Goal: Task Accomplishment & Management: Use online tool/utility

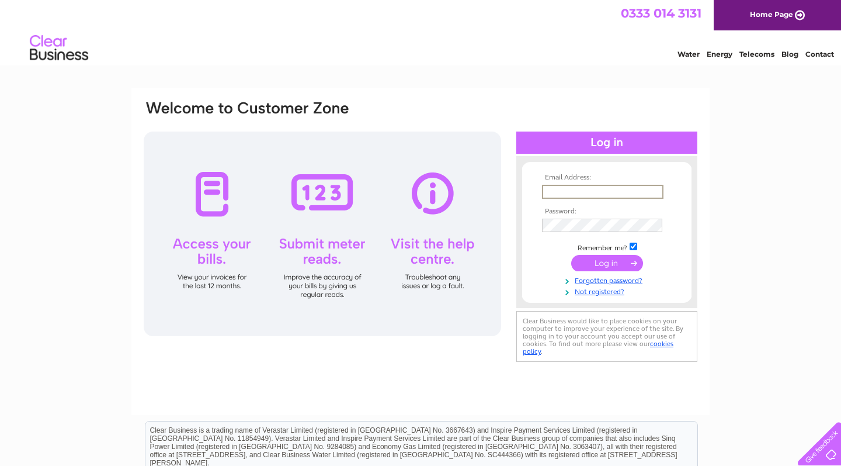
type input "[EMAIL_ADDRESS][DOMAIN_NAME]"
click at [607, 262] on input "submit" at bounding box center [607, 263] width 72 height 16
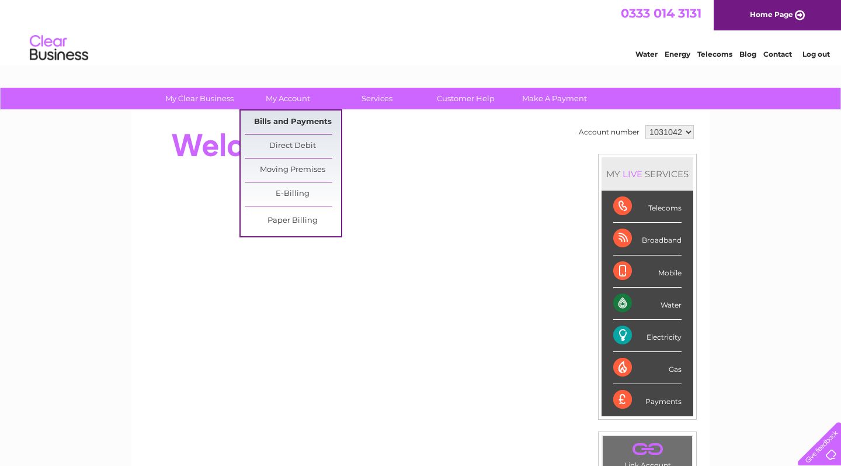
click at [293, 119] on link "Bills and Payments" at bounding box center [293, 121] width 96 height 23
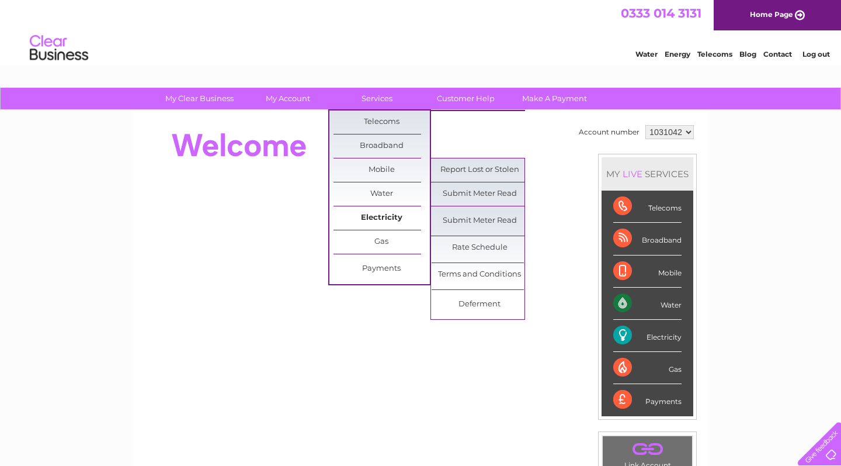
click at [387, 212] on link "Electricity" at bounding box center [382, 217] width 96 height 23
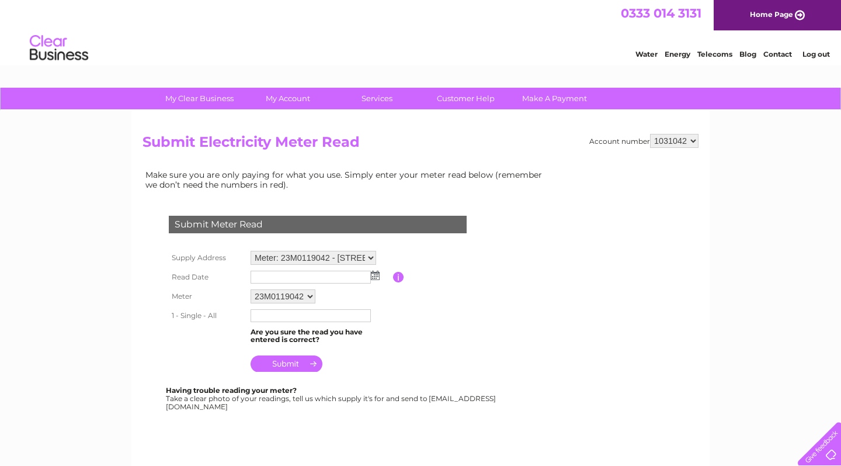
click at [376, 275] on img at bounding box center [375, 275] width 9 height 9
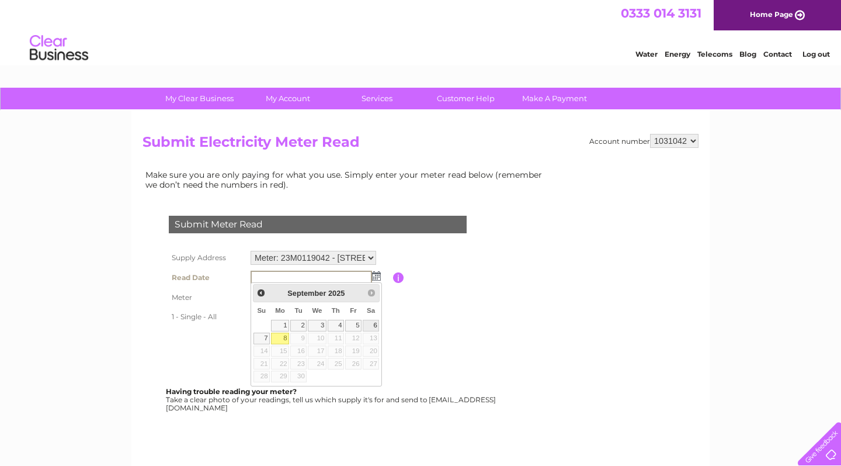
click at [375, 323] on link "6" at bounding box center [371, 326] width 16 height 12
type input "2025/09/06"
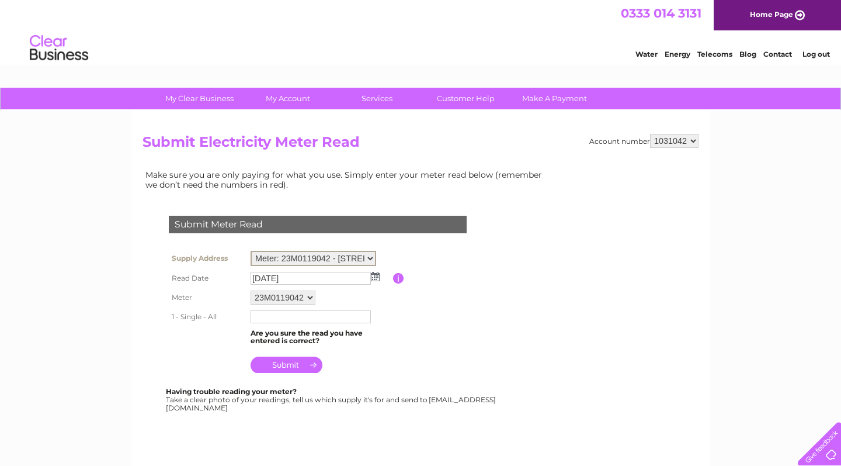
click at [410, 327] on table "Supply Address Meter: 23M0119042 - 64A Sheldon Road, Chippenham, Wiltshire, SN1…" at bounding box center [332, 312] width 332 height 129
drag, startPoint x: 315, startPoint y: 299, endPoint x: 411, endPoint y: 299, distance: 95.8
click at [411, 299] on table "Supply Address Meter: 23M0119042 - 64A Sheldon Road, Chippenham, Wiltshire, SN1…" at bounding box center [332, 312] width 332 height 129
drag, startPoint x: 175, startPoint y: 404, endPoint x: 290, endPoint y: 406, distance: 115.1
click at [290, 406] on div "Having trouble reading your meter? Take a clear photo of your readings, tell us…" at bounding box center [332, 398] width 332 height 24
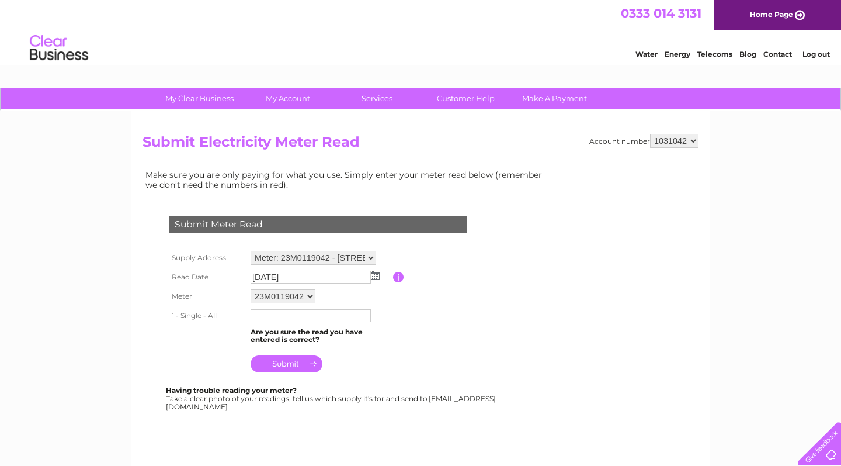
copy div "Meterread@clearbusiness.co.uk"
click at [824, 51] on link "Log out" at bounding box center [816, 54] width 27 height 9
